Goal: Communication & Community: Answer question/provide support

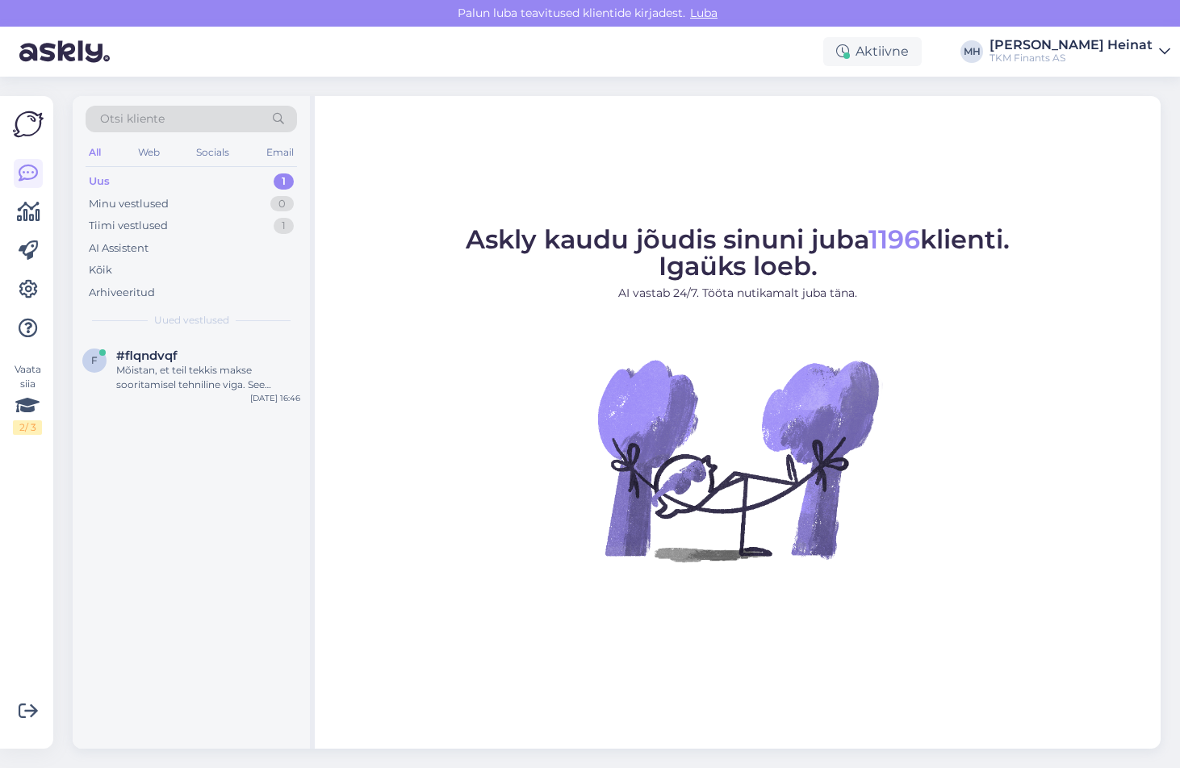
click at [103, 178] on div "Uus" at bounding box center [99, 181] width 21 height 16
click at [121, 222] on div "Tiimi vestlused" at bounding box center [128, 226] width 79 height 16
click at [119, 176] on div "Uus 1" at bounding box center [191, 181] width 211 height 23
click at [147, 379] on div "Mõistan, et teil tekkis makse sooritamisel tehniline viga. See veateade viitab …" at bounding box center [208, 377] width 184 height 29
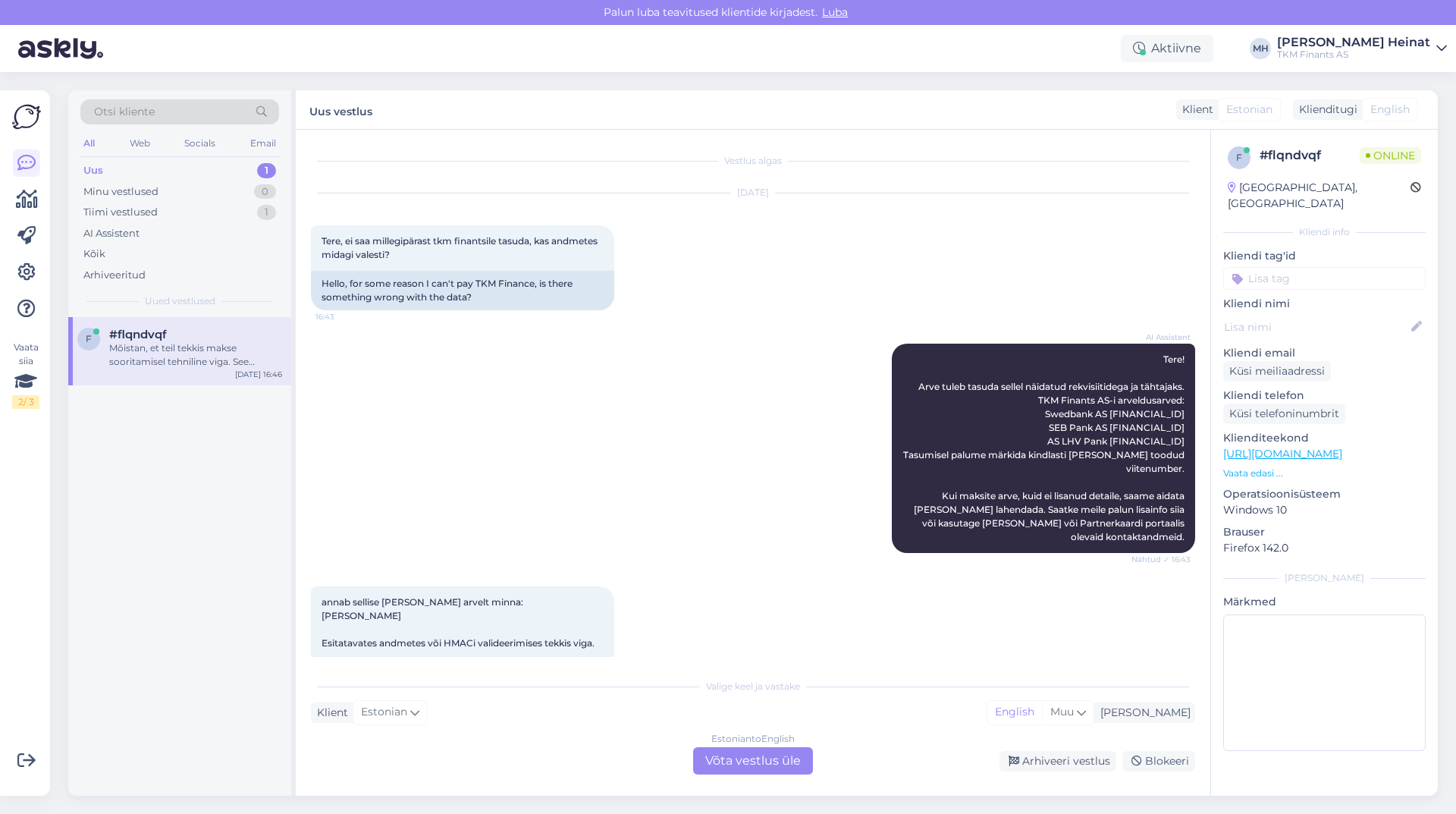
scroll to position [246, 0]
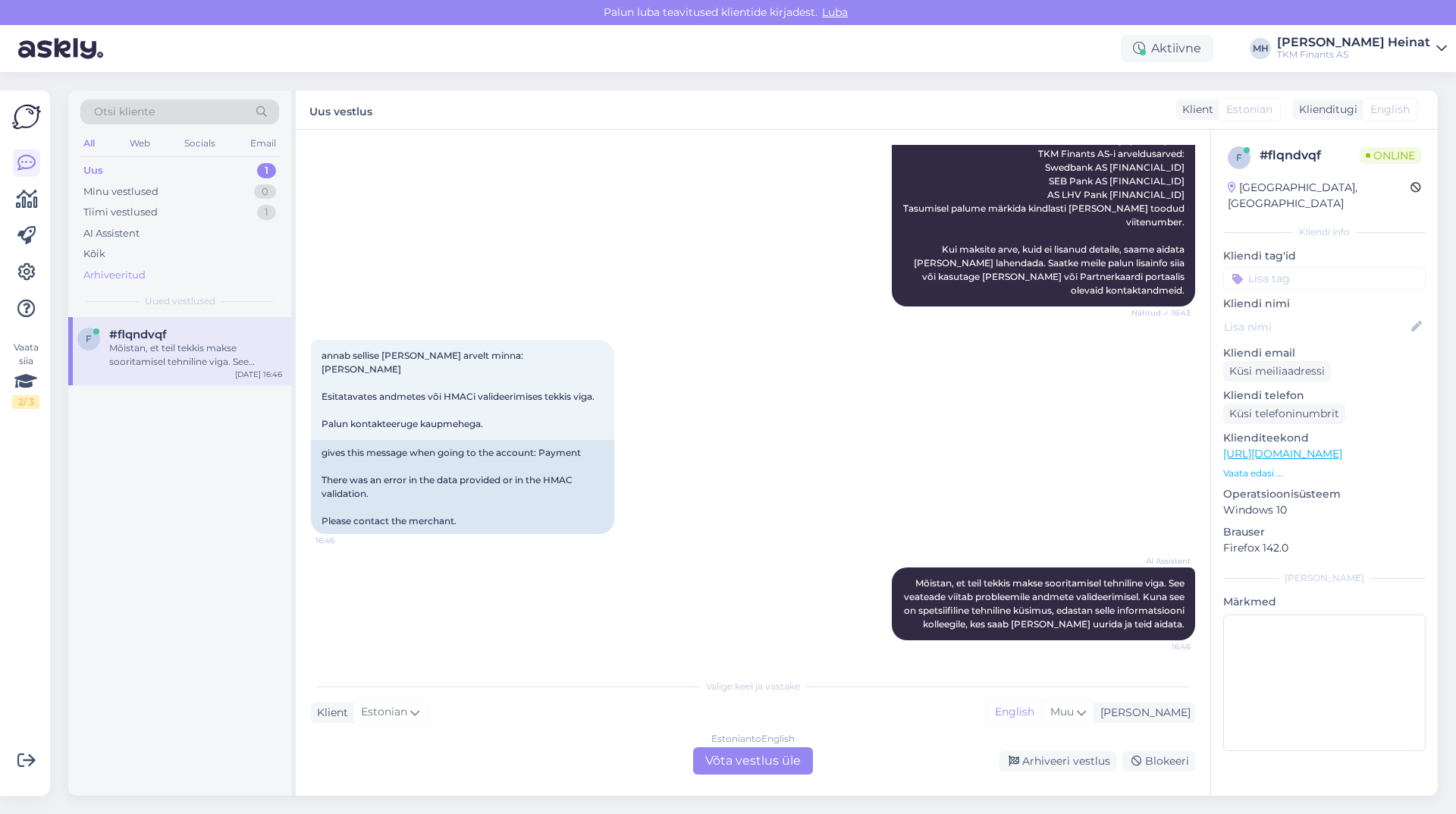
click at [133, 275] on div "Arhiveeritud" at bounding box center [115, 275] width 62 height 15
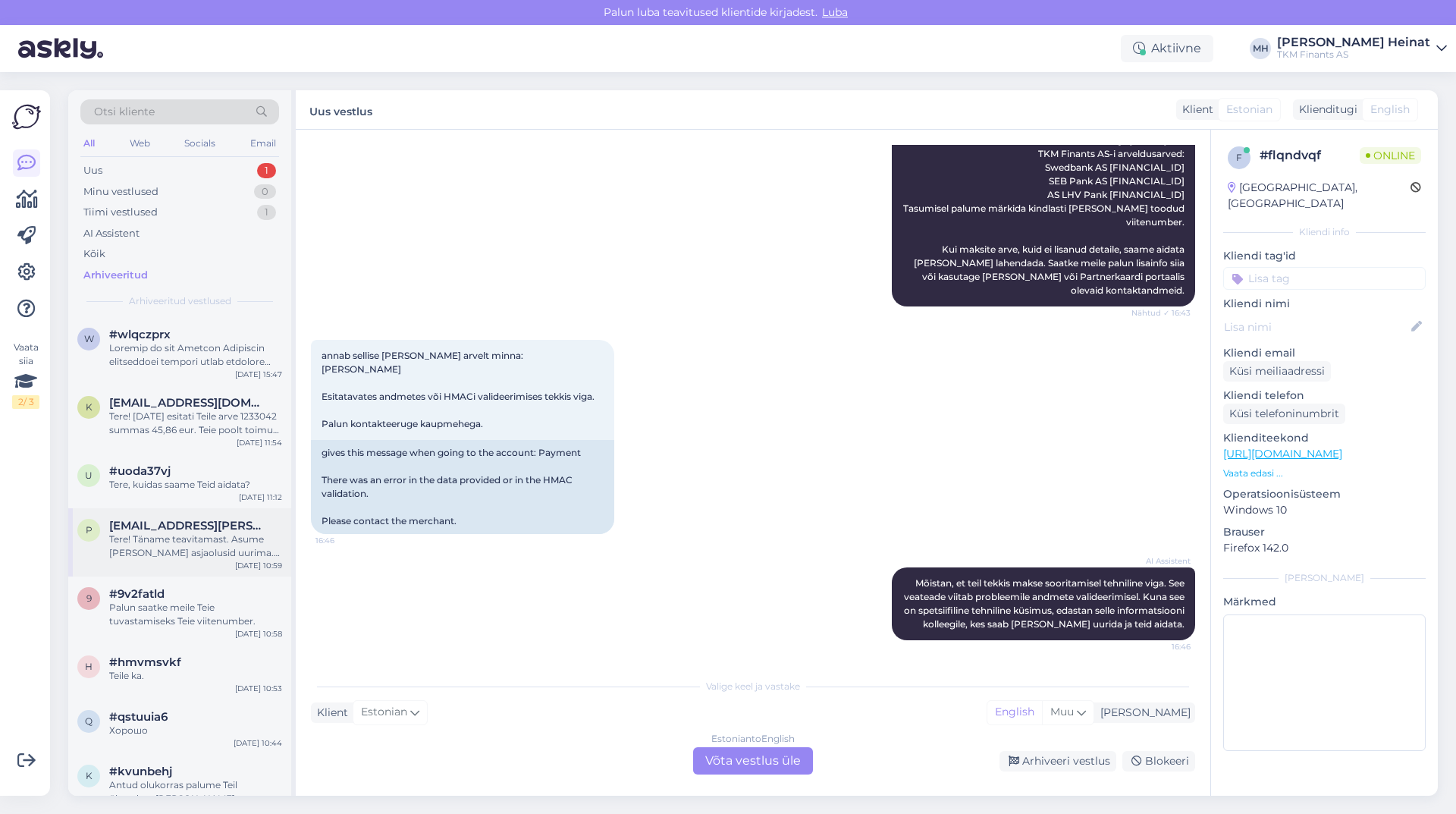
click at [195, 531] on span "[EMAIL_ADDRESS][PERSON_NAME][DOMAIN_NAME]" at bounding box center [188, 525] width 158 height 14
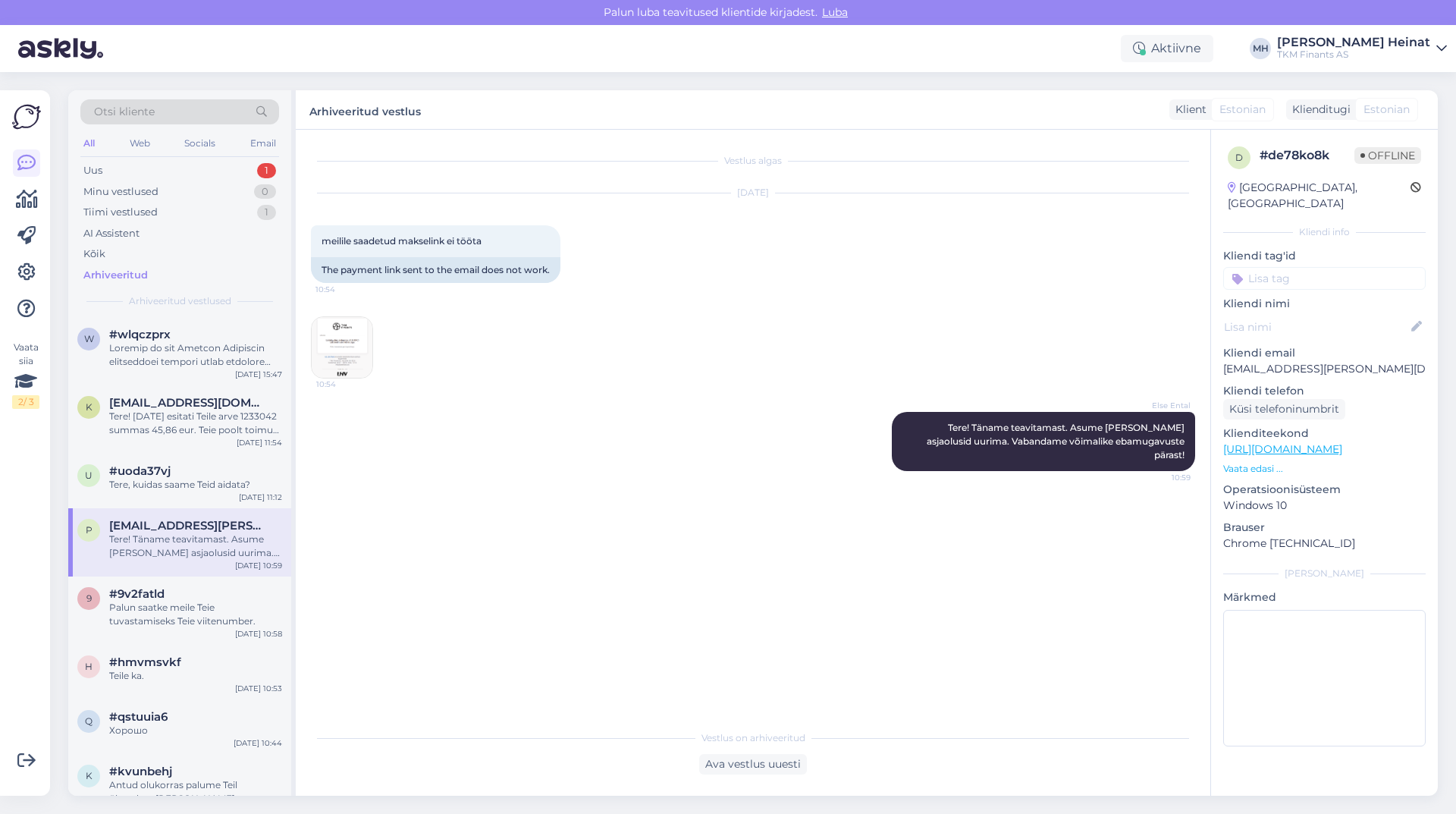
click at [523, 472] on div "Else Ental Tere! Täname teavitamast. Asume [PERSON_NAME] asjaolusid uurima. Vab…" at bounding box center [753, 441] width 885 height 92
drag, startPoint x: 1192, startPoint y: 442, endPoint x: 914, endPoint y: 428, distance: 278.4
click at [914, 428] on div "Else Ental Tere! Täname teavitamast. Asume [PERSON_NAME] asjaolusid uurima. Vab…" at bounding box center [1043, 441] width 304 height 59
copy span "Tere! Täname teavitamast. Asume [PERSON_NAME] asjaolusid uurima. Vabandame võim…"
click at [140, 169] on div "Uus 1" at bounding box center [180, 170] width 198 height 22
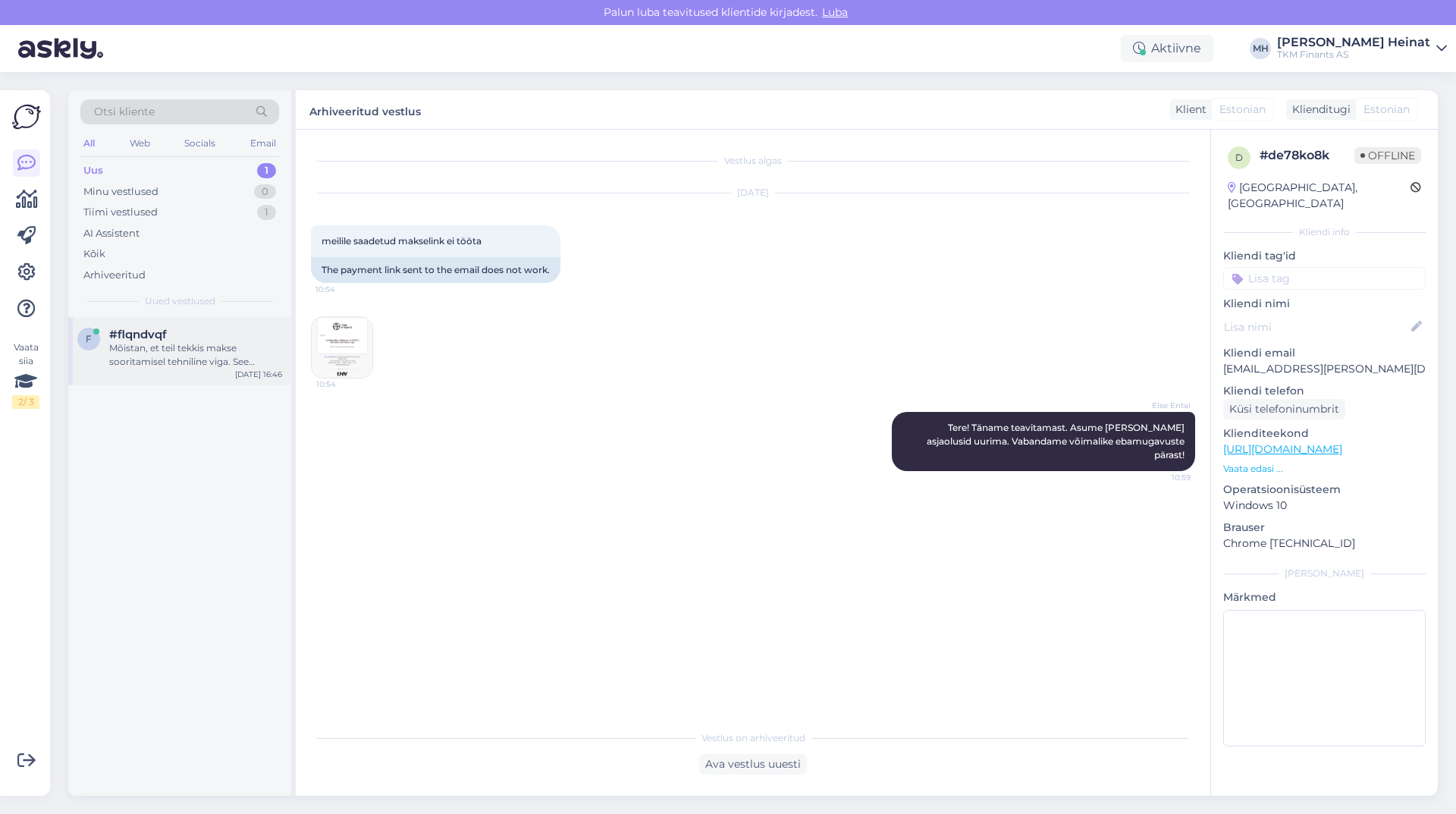
click at [128, 352] on div "Mõistan, et teil tekkis makse sooritamisel tehniline viga. See veateade viitab …" at bounding box center [196, 354] width 173 height 27
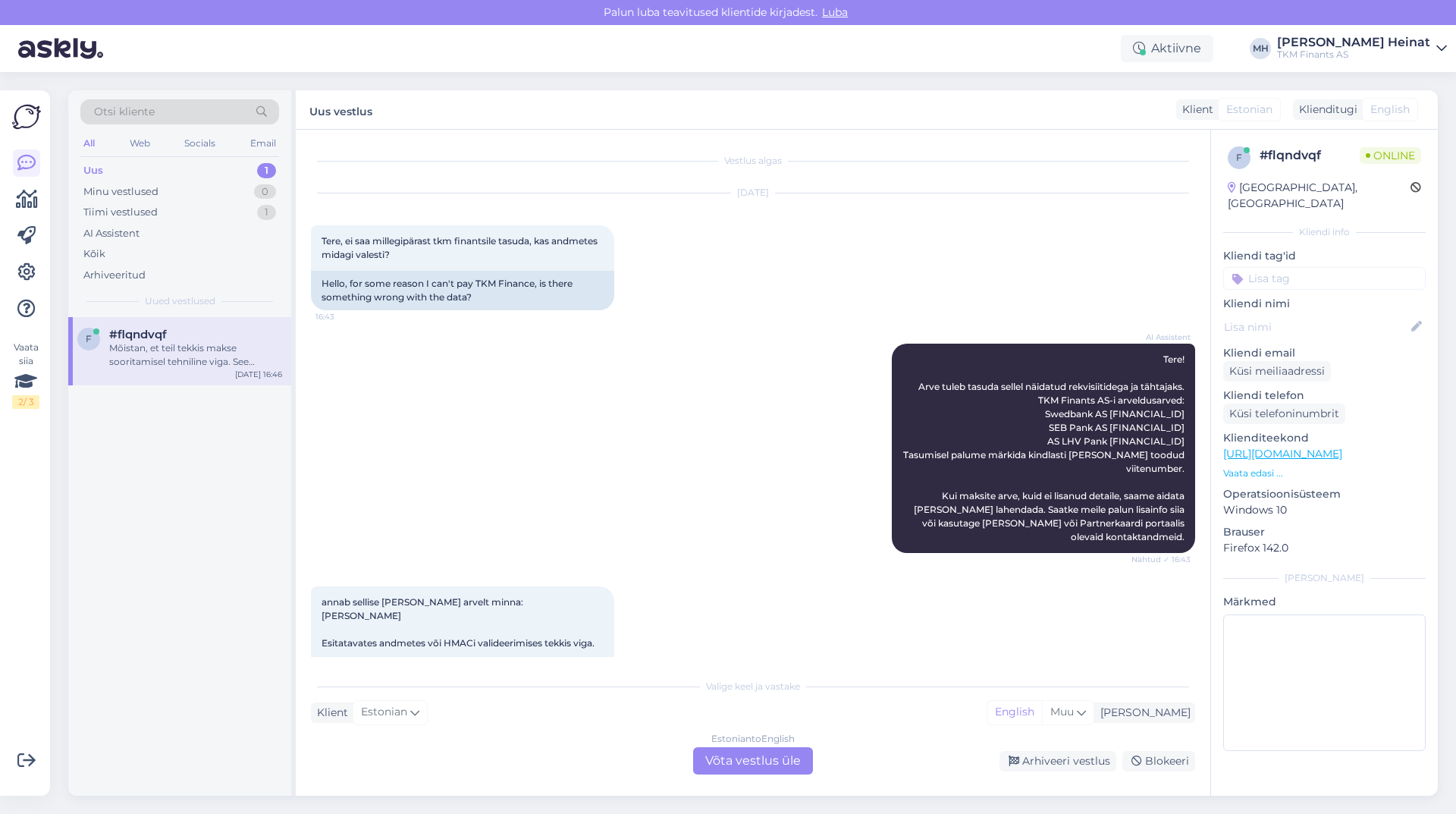
scroll to position [246, 0]
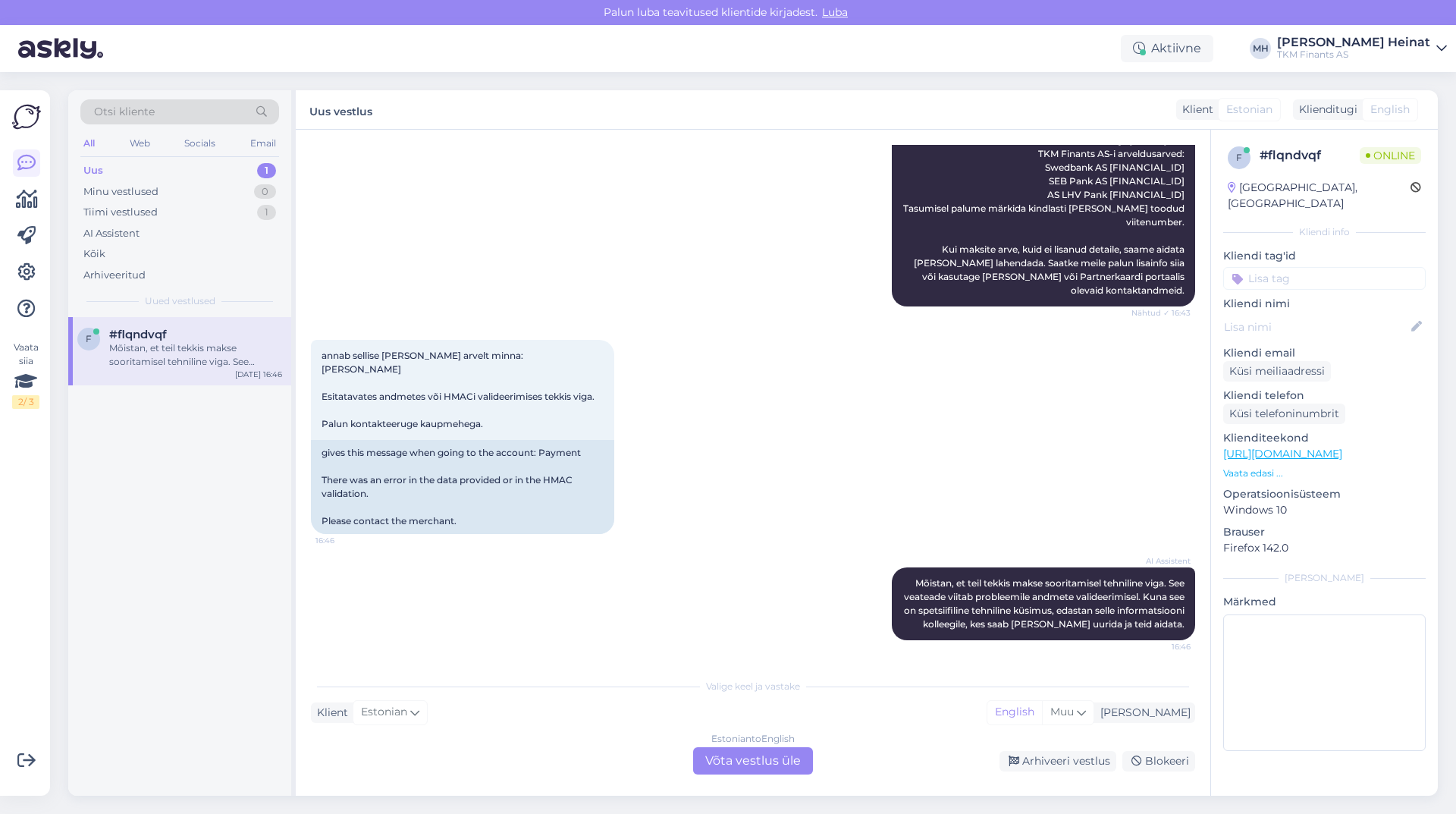
click at [750, 721] on div "Estonian to English Võta vestlus üle" at bounding box center [752, 760] width 119 height 27
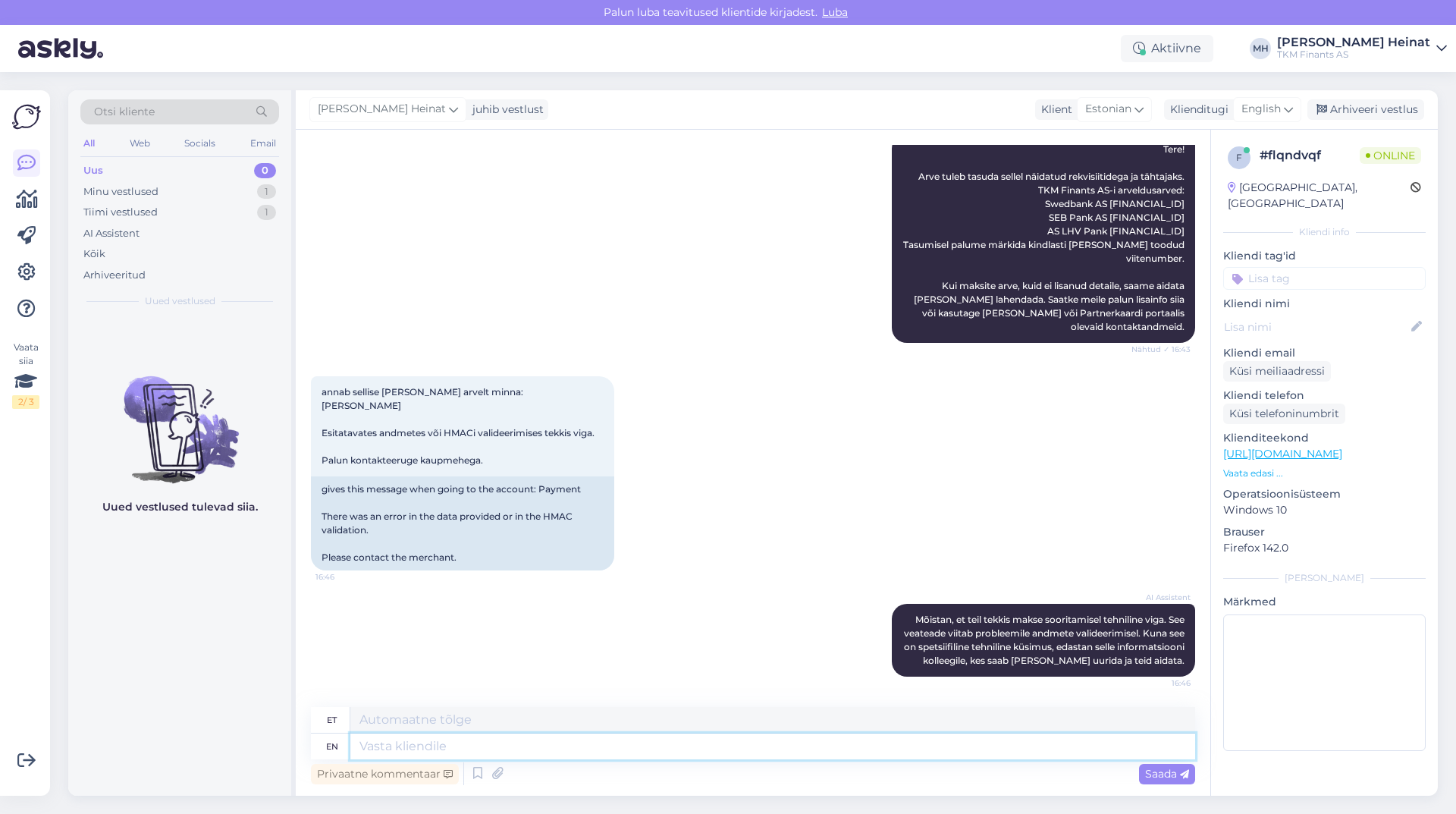
click at [515, 721] on textarea at bounding box center [773, 745] width 845 height 25
paste textarea "Tere! Täname teavitamast. Asume [PERSON_NAME] asjaolusid uurima. Vabandame võim…"
type textarea "Tere! Täname teavitamast. Asume [PERSON_NAME] asjaolusid uurima. Vabandame võim…"
type textarea "Tere! Täname Teamast. Asume [PERSON_NAME] asjaolusid uurima. Vabandame võimalik…"
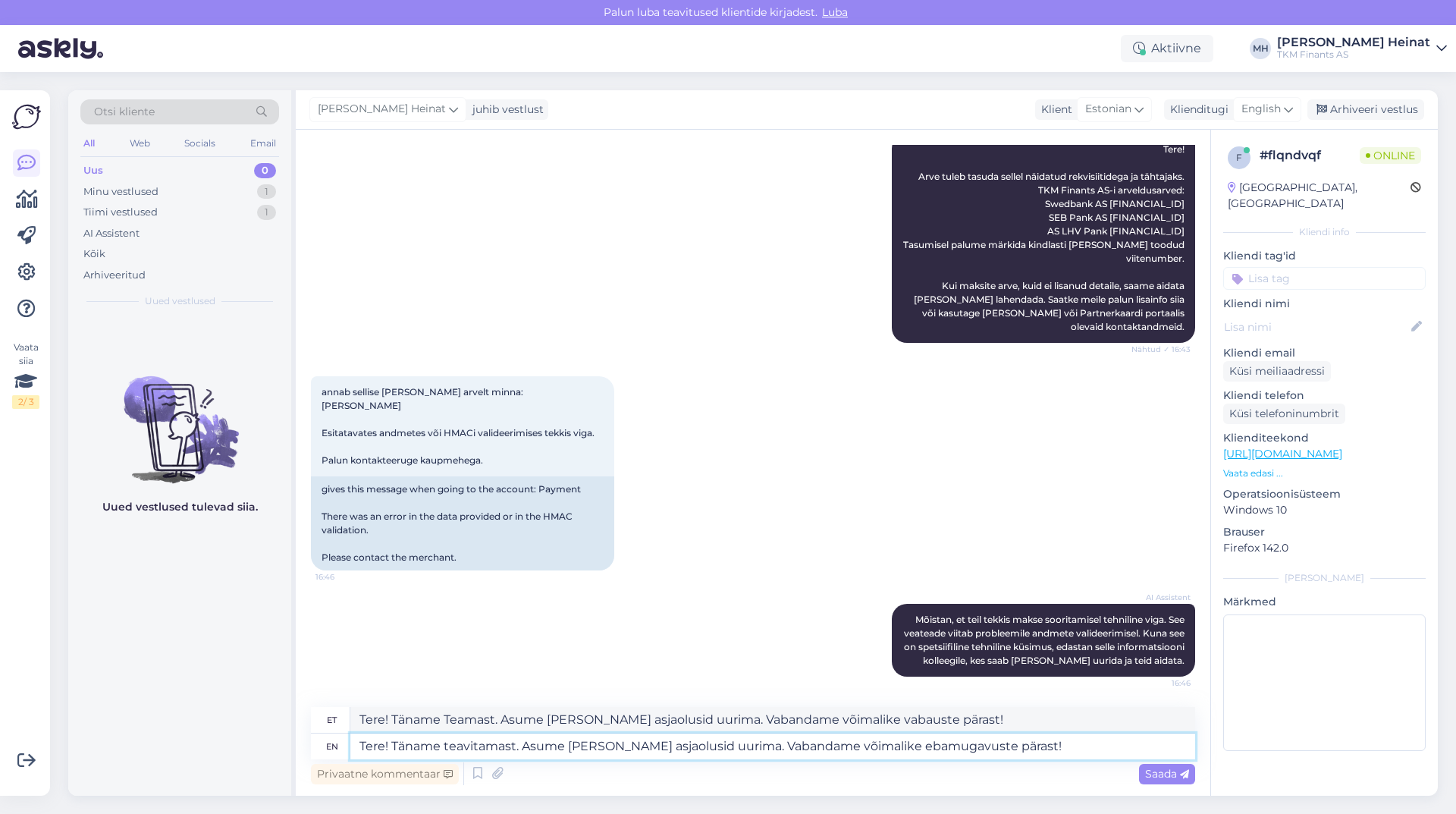
click at [444, 721] on textarea "Tere! Täname teavitamast. Asume [PERSON_NAME] asjaolusid uurima. Vabandame võim…" at bounding box center [773, 745] width 845 height 25
type textarea "Tere! Täname Teid teavitamast. Asume [PERSON_NAME] asjaolusid uurima. Vabandame…"
click at [1035, 721] on textarea "Tere! Täname Teid teavitamast. Asume [PERSON_NAME] asjaolusid uurima. Vabandame…" at bounding box center [773, 745] width 845 height 25
type textarea "Tere! Täname Teid teavitamast. Asume [PERSON_NAME] asjaolusid uurima. Vabandame…"
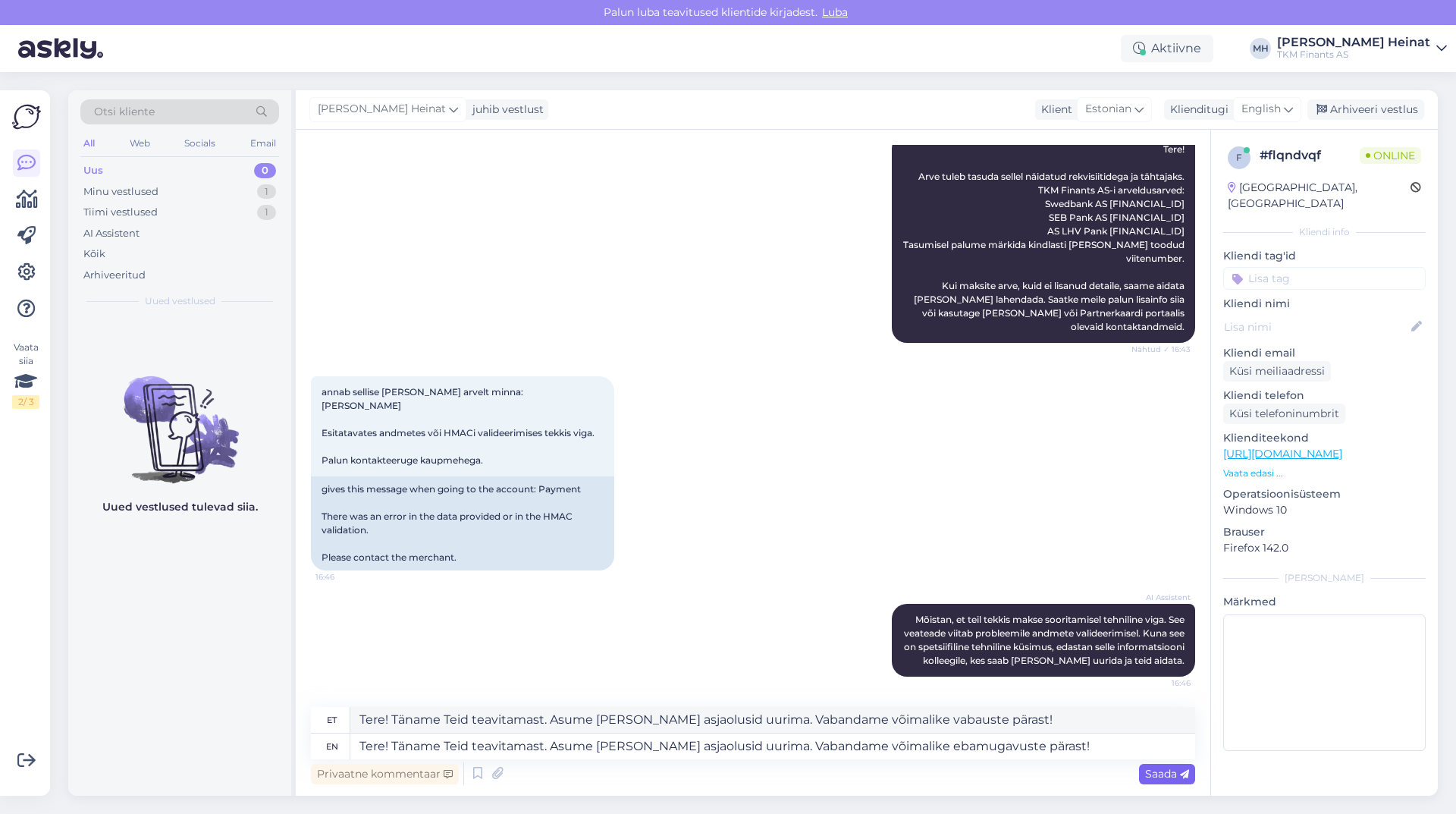
click at [1108, 721] on span "Saada" at bounding box center [1166, 774] width 44 height 14
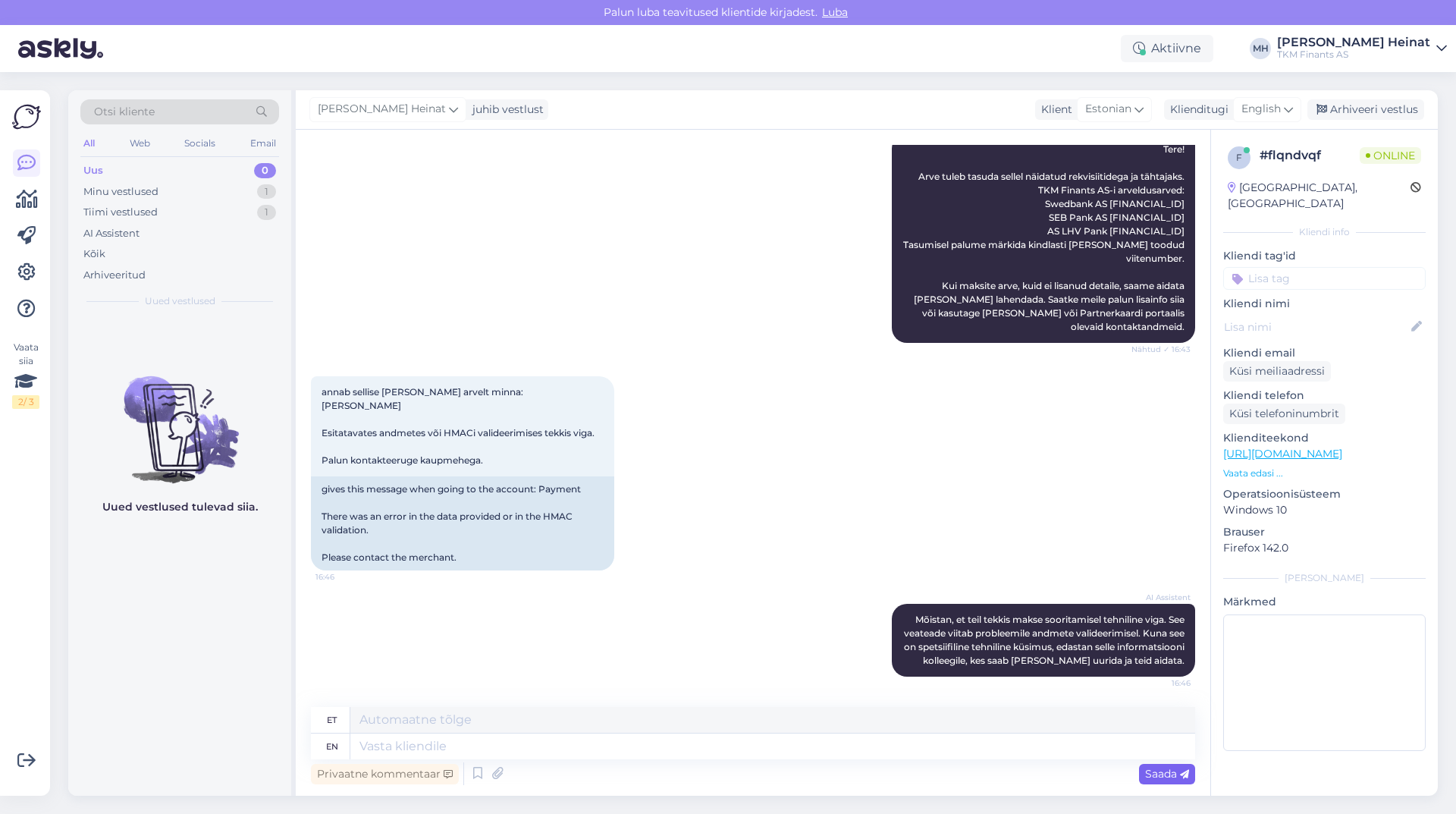
scroll to position [328, 0]
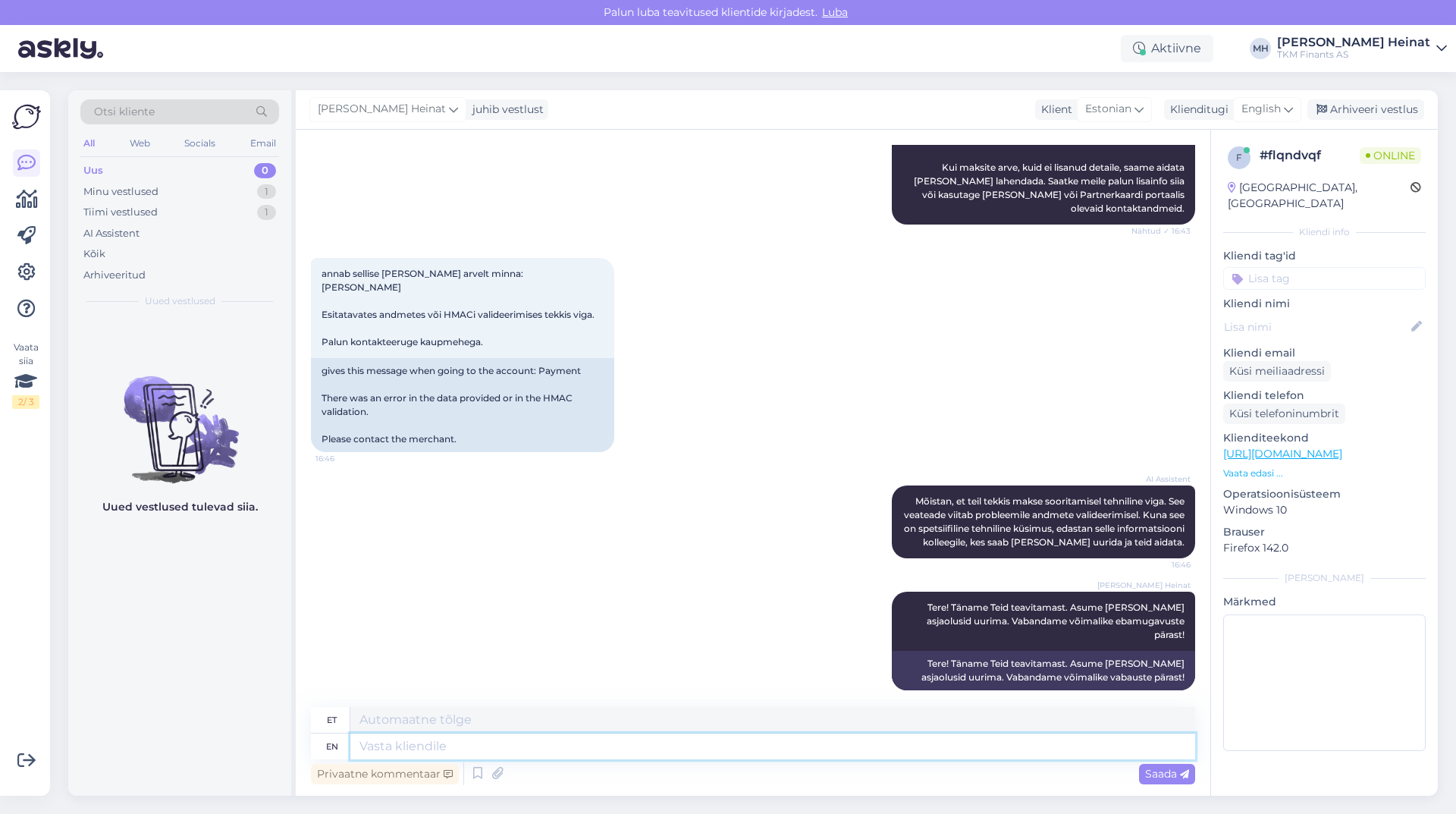
click at [454, 721] on textarea at bounding box center [773, 745] width 845 height 25
